Goal: Transaction & Acquisition: Download file/media

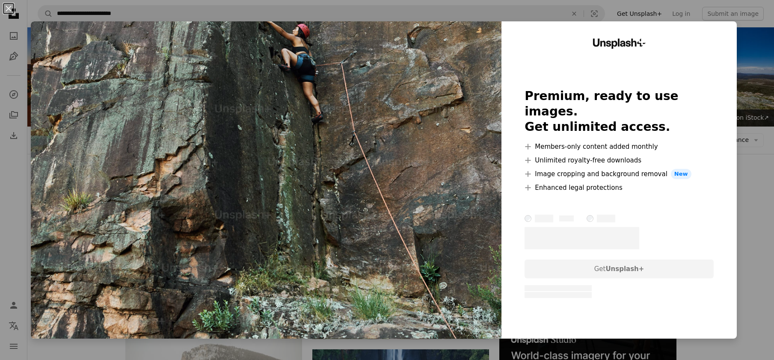
scroll to position [3275, 0]
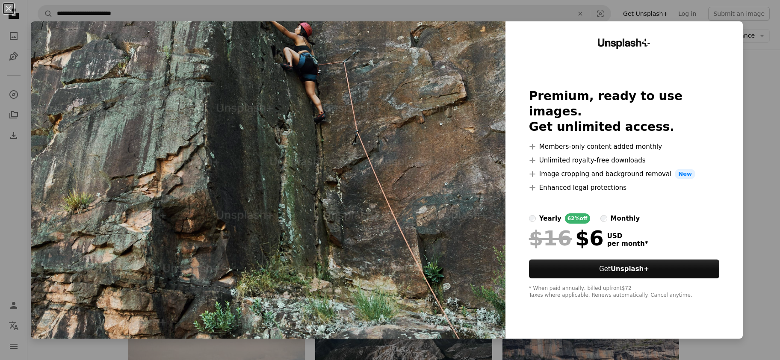
click at [747, 80] on div "An X shape Unsplash+ Premium, ready to use images. Get unlimited access. A plus…" at bounding box center [390, 180] width 780 height 360
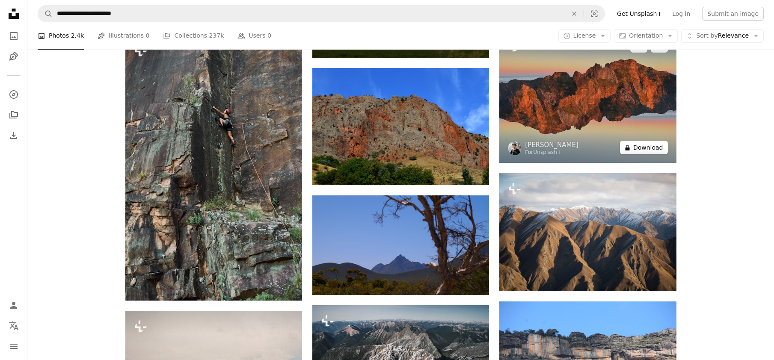
click at [639, 146] on button "A lock Download" at bounding box center [644, 148] width 48 height 14
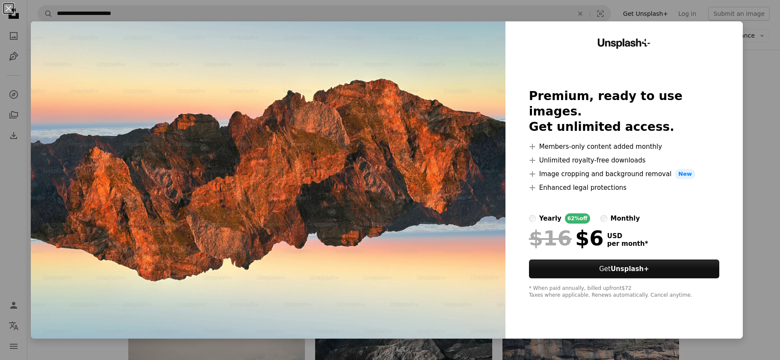
click at [745, 100] on div "An X shape Unsplash+ Premium, ready to use images. Get unlimited access. A plus…" at bounding box center [390, 180] width 780 height 360
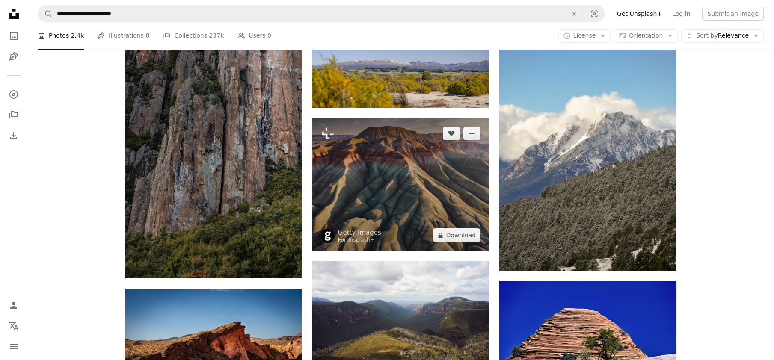
scroll to position [3703, 0]
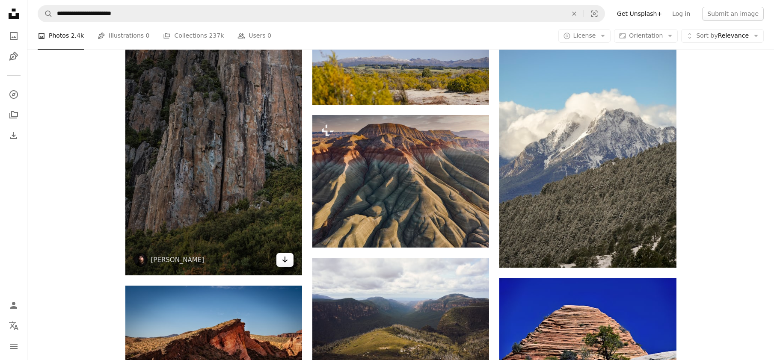
click at [284, 260] on icon "Arrow pointing down" at bounding box center [284, 259] width 7 height 10
